Goal: Communication & Community: Share content

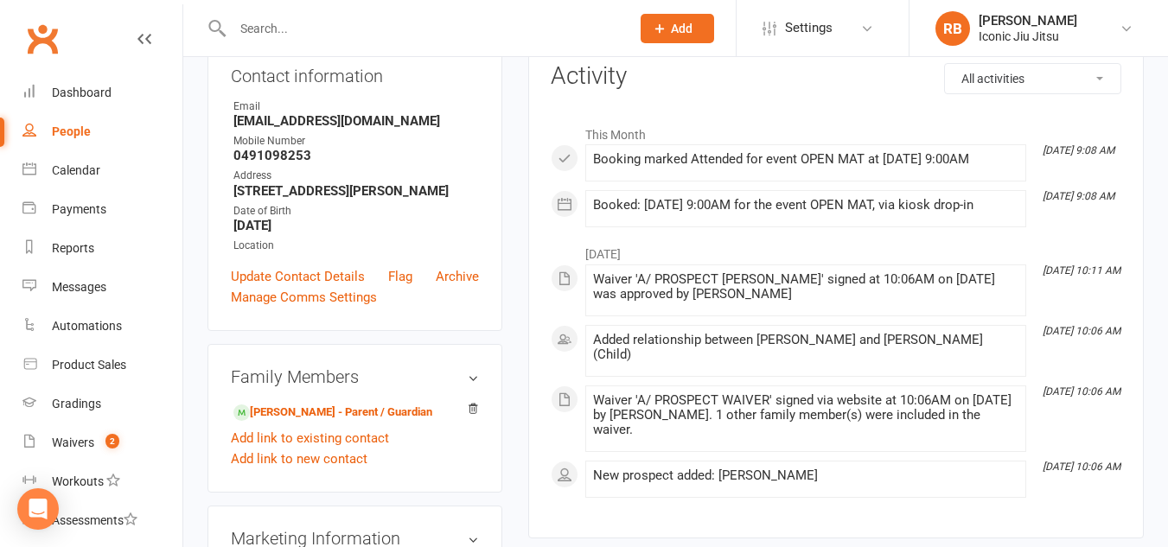
scroll to position [432, 0]
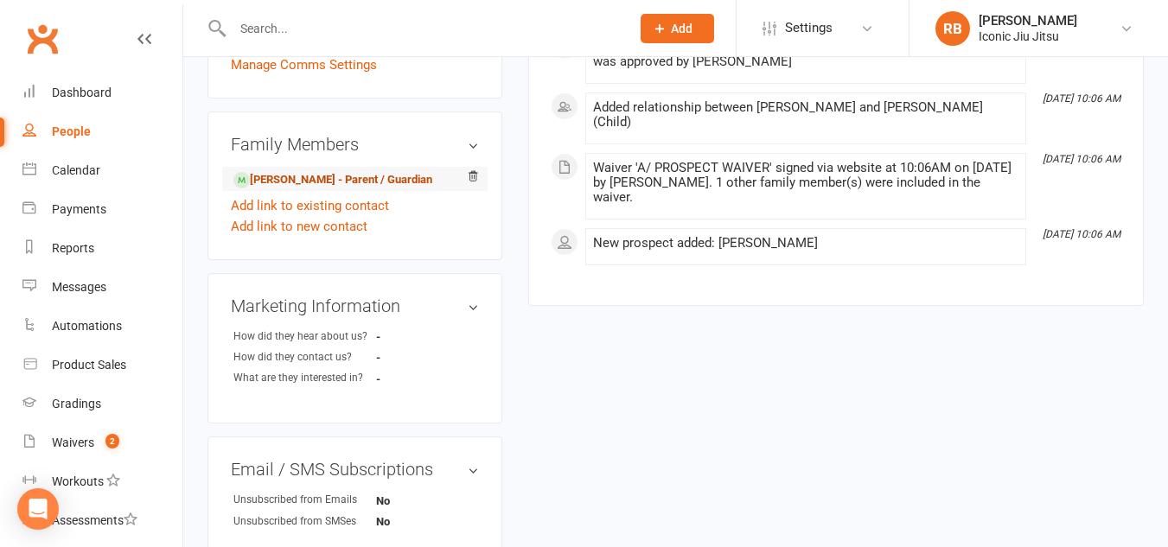
click at [317, 178] on link "[PERSON_NAME] - Parent / Guardian" at bounding box center [332, 180] width 199 height 18
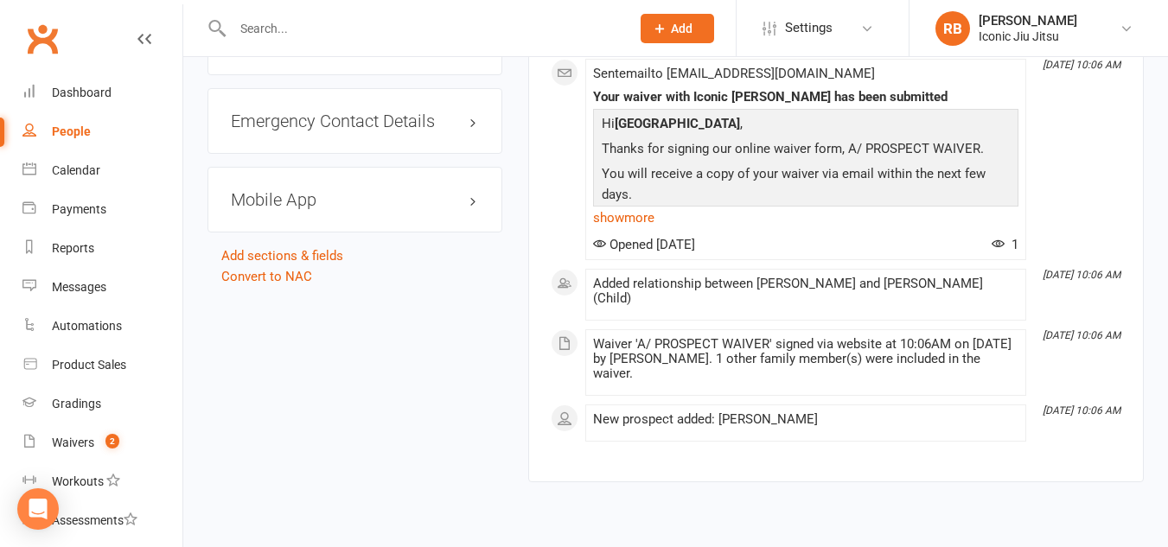
scroll to position [1383, 0]
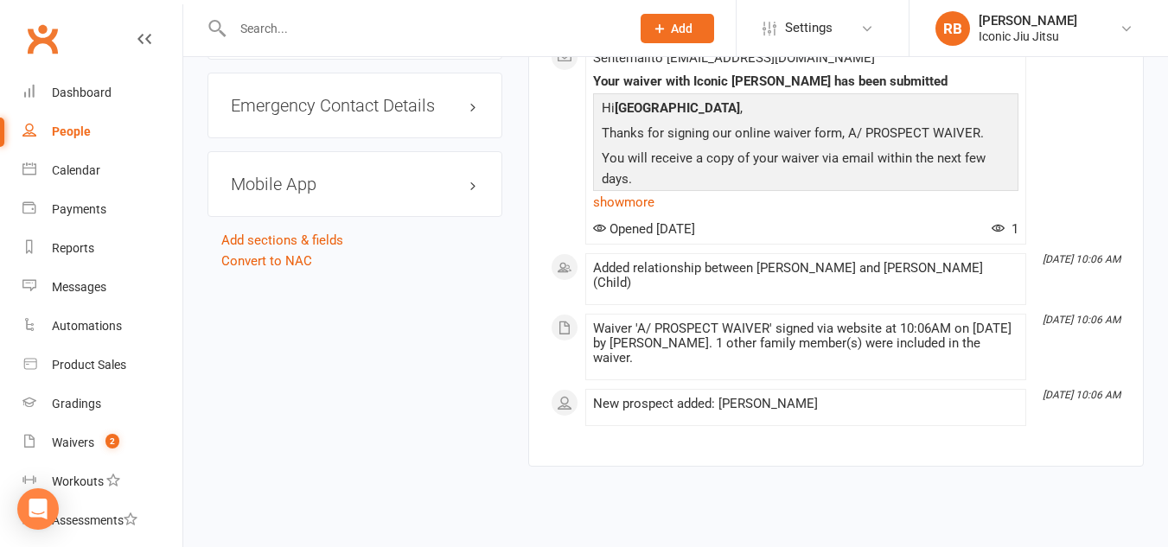
click at [384, 194] on h3 "Mobile App" at bounding box center [355, 184] width 248 height 19
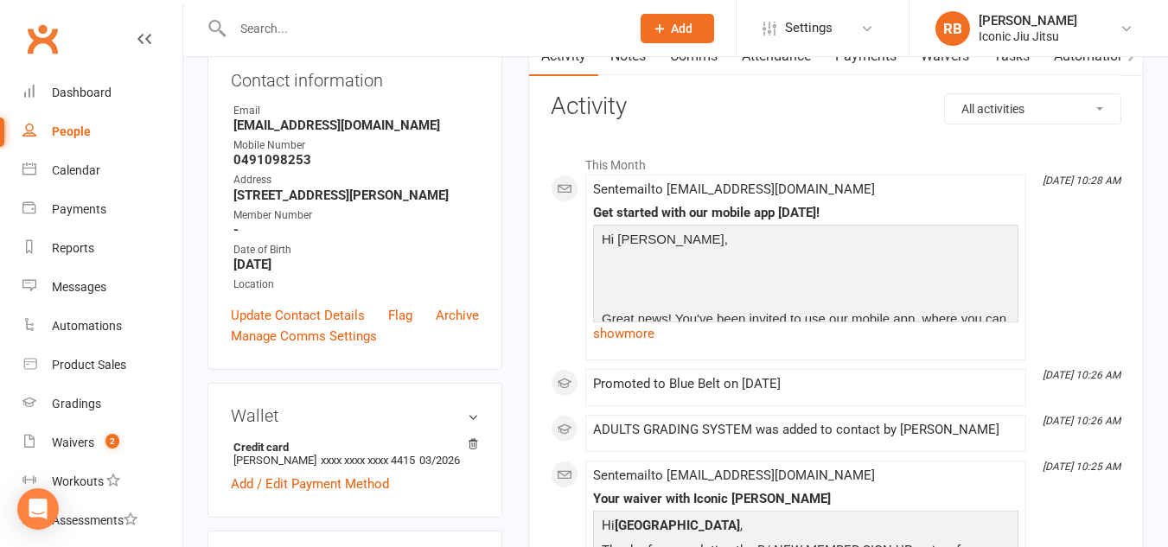
scroll to position [173, 0]
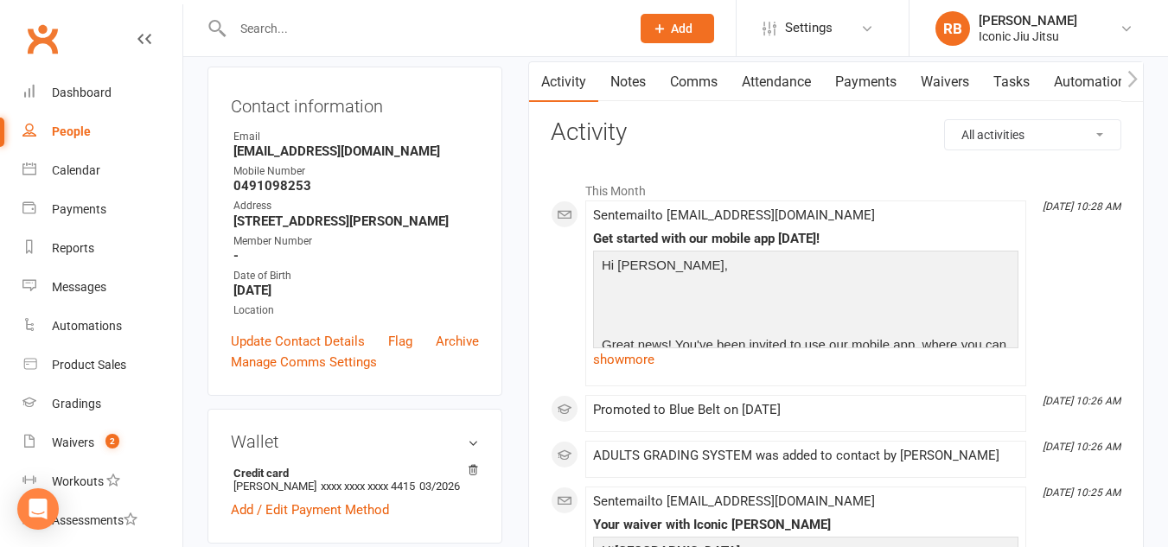
click at [704, 80] on link "Comms" at bounding box center [694, 82] width 72 height 40
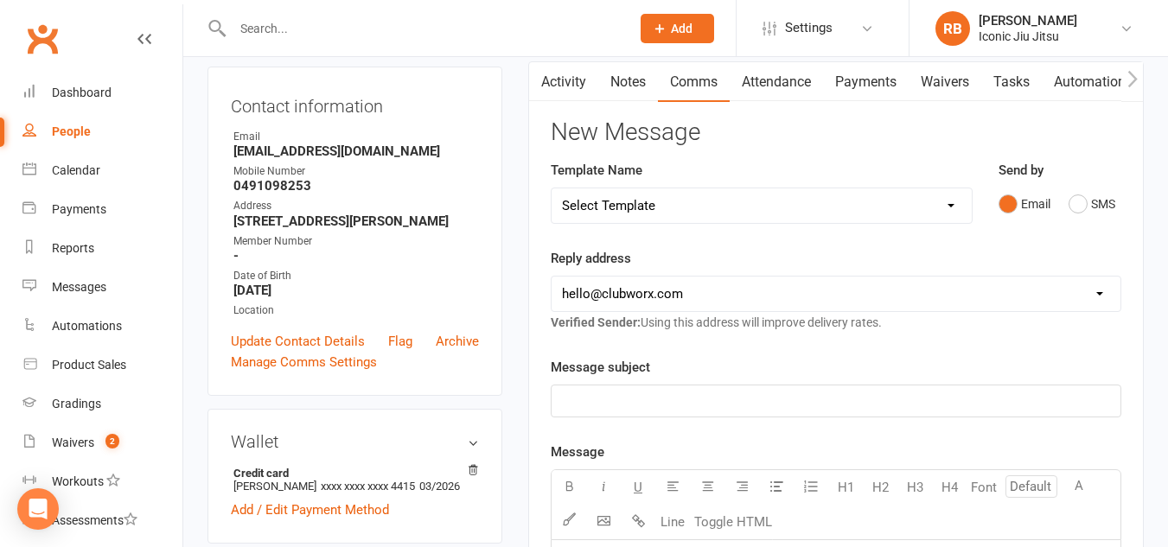
click at [688, 207] on select "Select Template [SMS] [Default template - review before using] Appointment remi…" at bounding box center [761, 205] width 420 height 35
select select "17"
click at [551, 188] on select "Select Template [SMS] [Default template - review before using] Appointment remi…" at bounding box center [761, 205] width 420 height 35
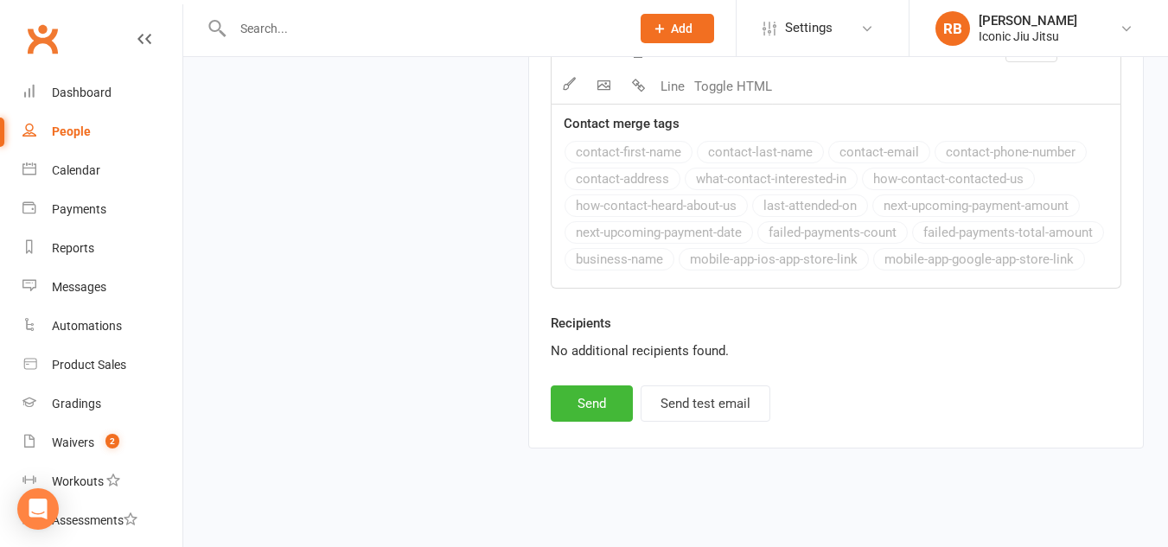
scroll to position [2368, 0]
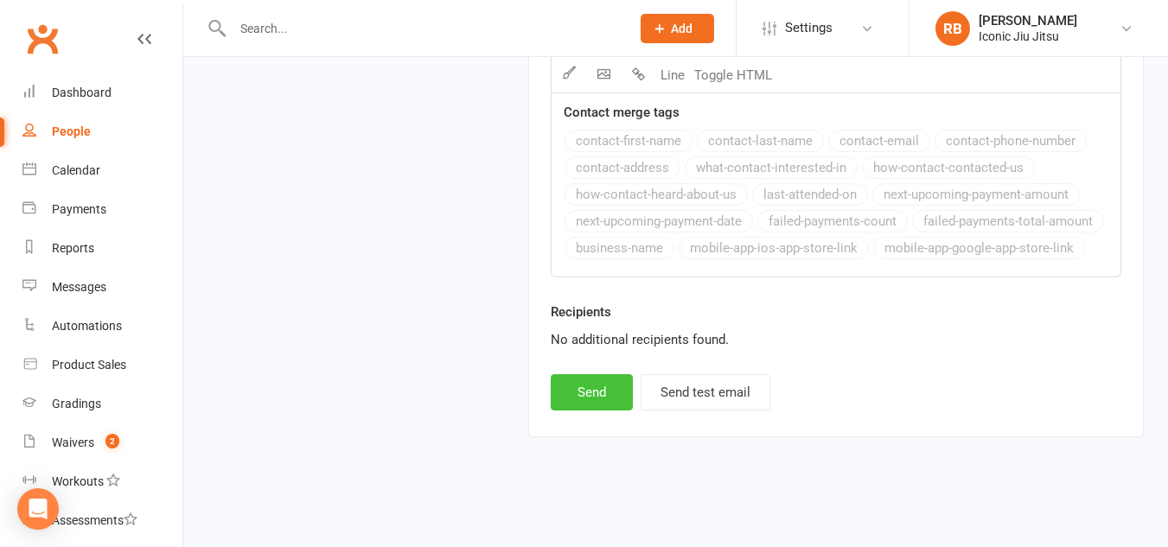
click at [580, 385] on button "Send" at bounding box center [592, 392] width 82 height 36
select select
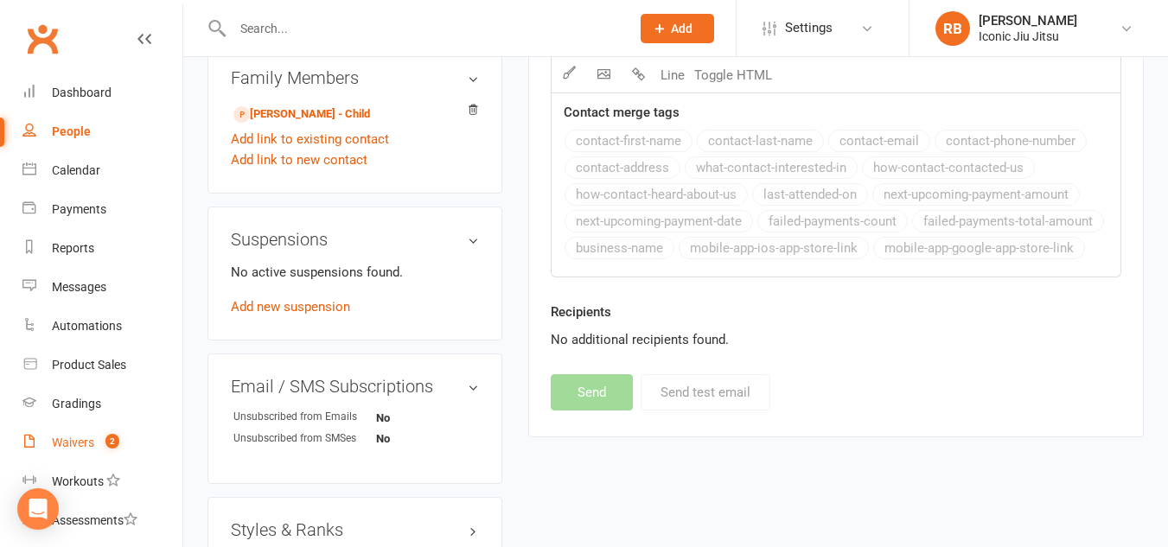
click at [72, 445] on div "Waivers" at bounding box center [73, 443] width 42 height 14
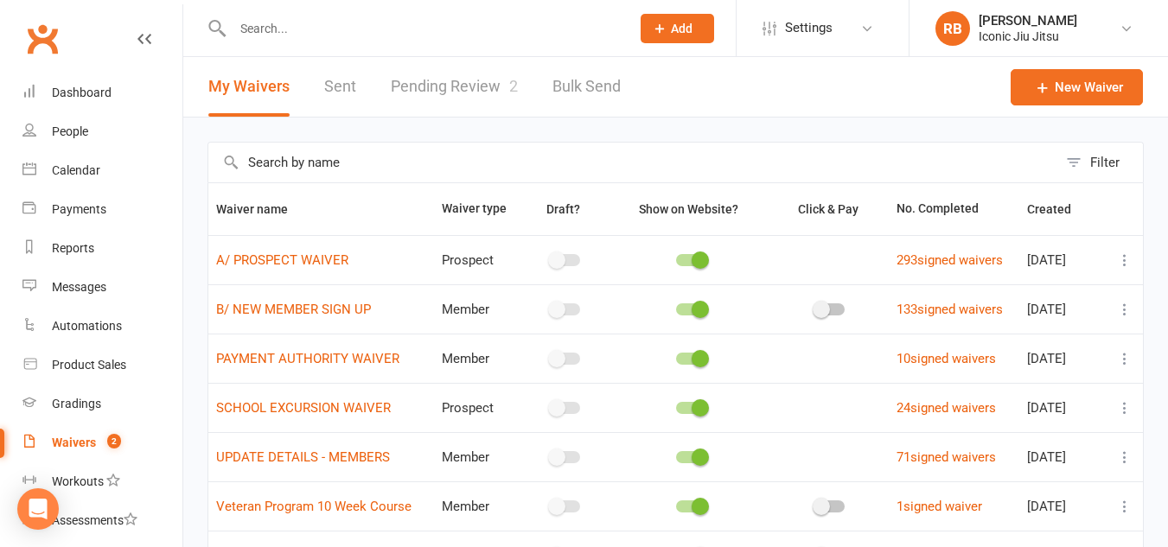
click at [478, 79] on link "Pending Review 2" at bounding box center [454, 87] width 127 height 60
select select "100"
